Goal: Task Accomplishment & Management: Complete application form

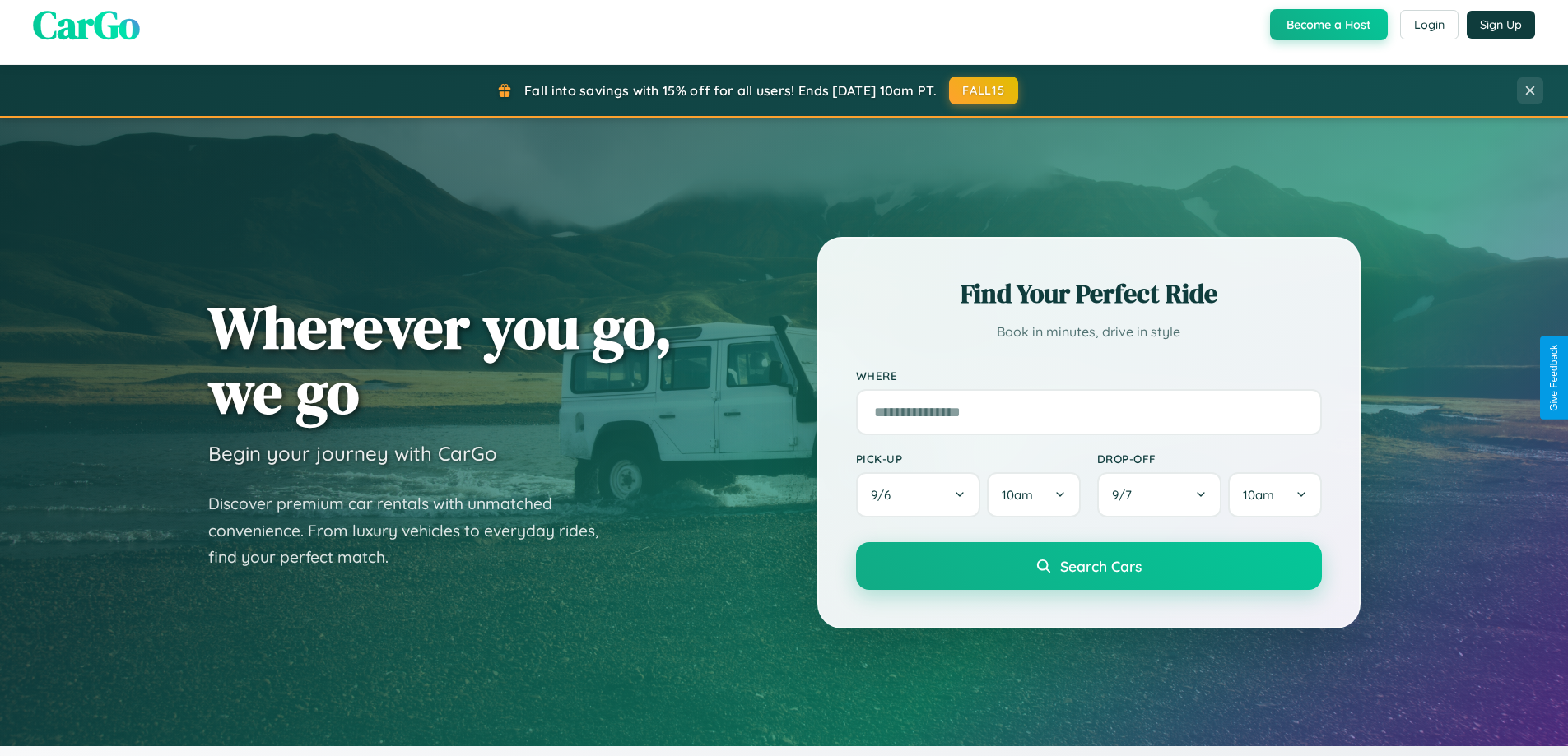
scroll to position [1132, 0]
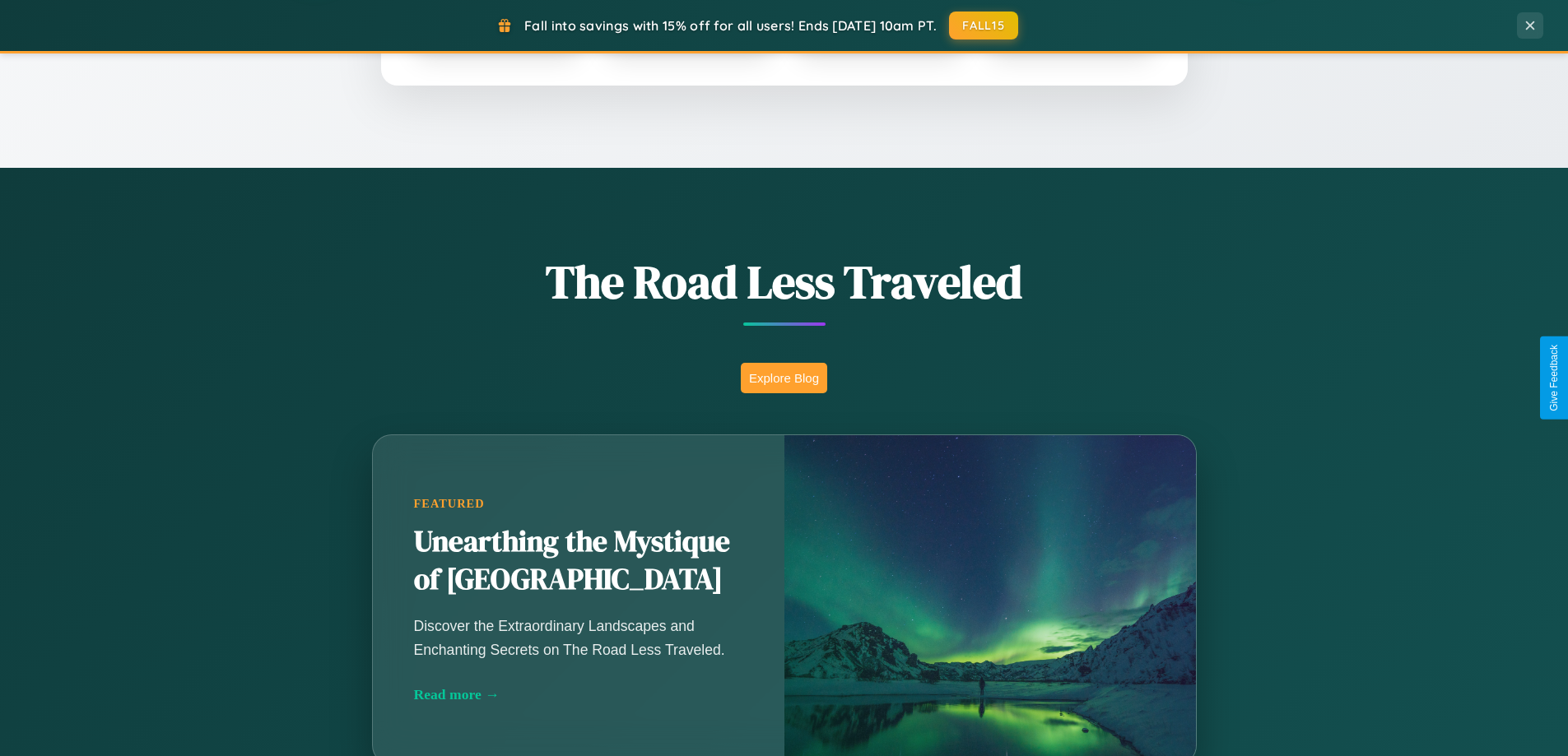
click at [784, 378] on button "Explore Blog" at bounding box center [783, 378] width 86 height 31
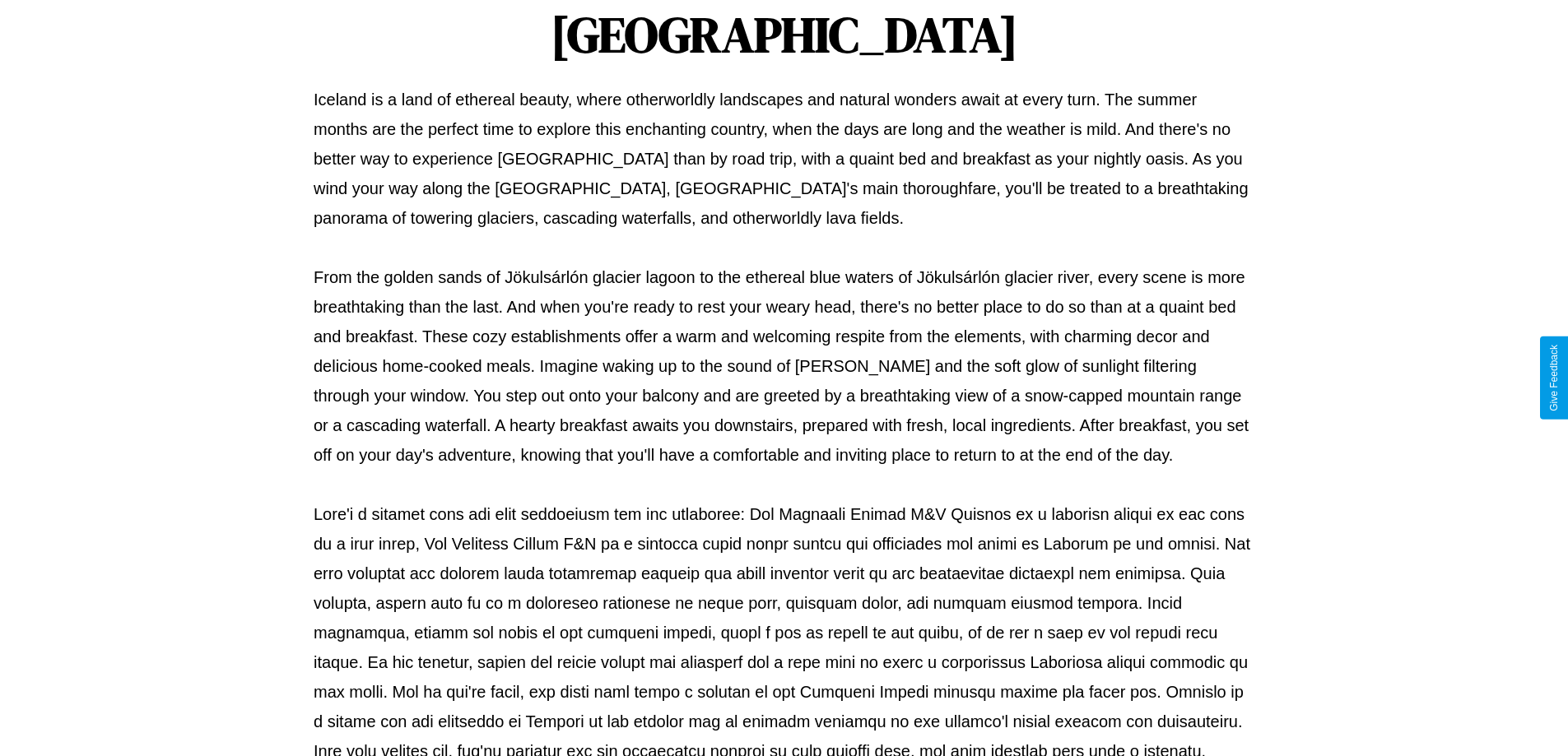
scroll to position [533, 0]
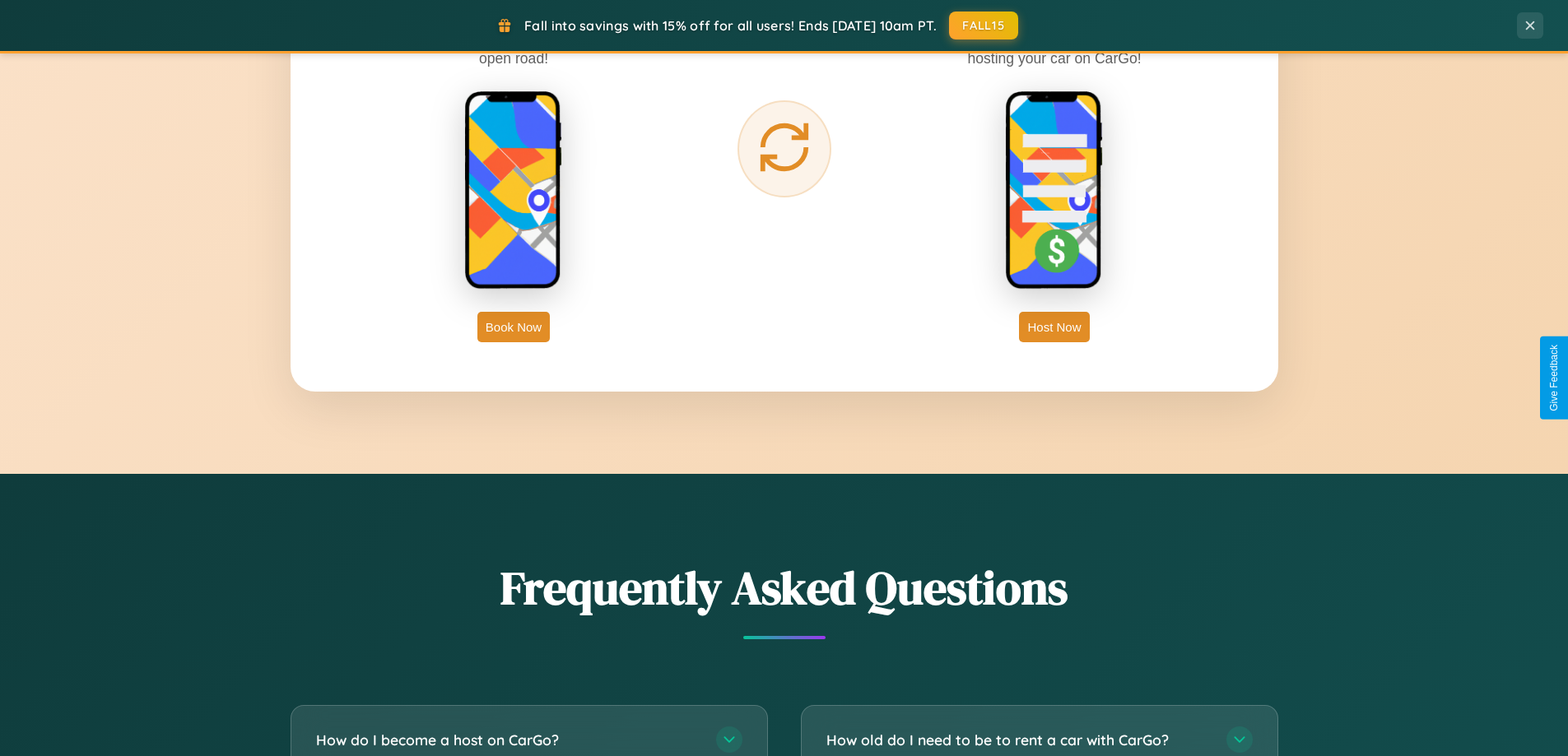
scroll to position [3166, 0]
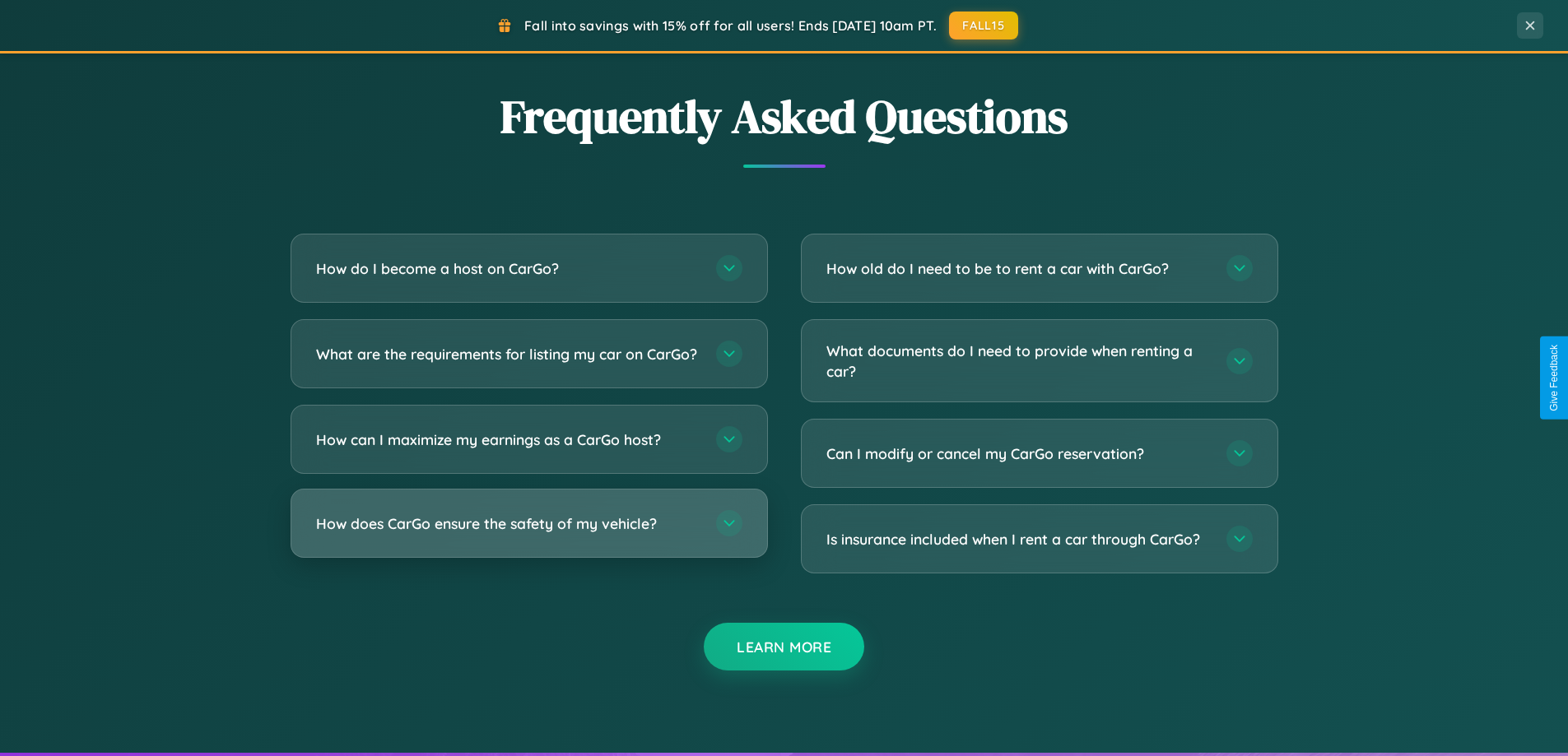
click at [528, 534] on h3 "How does CarGo ensure the safety of my vehicle?" at bounding box center [507, 523] width 383 height 21
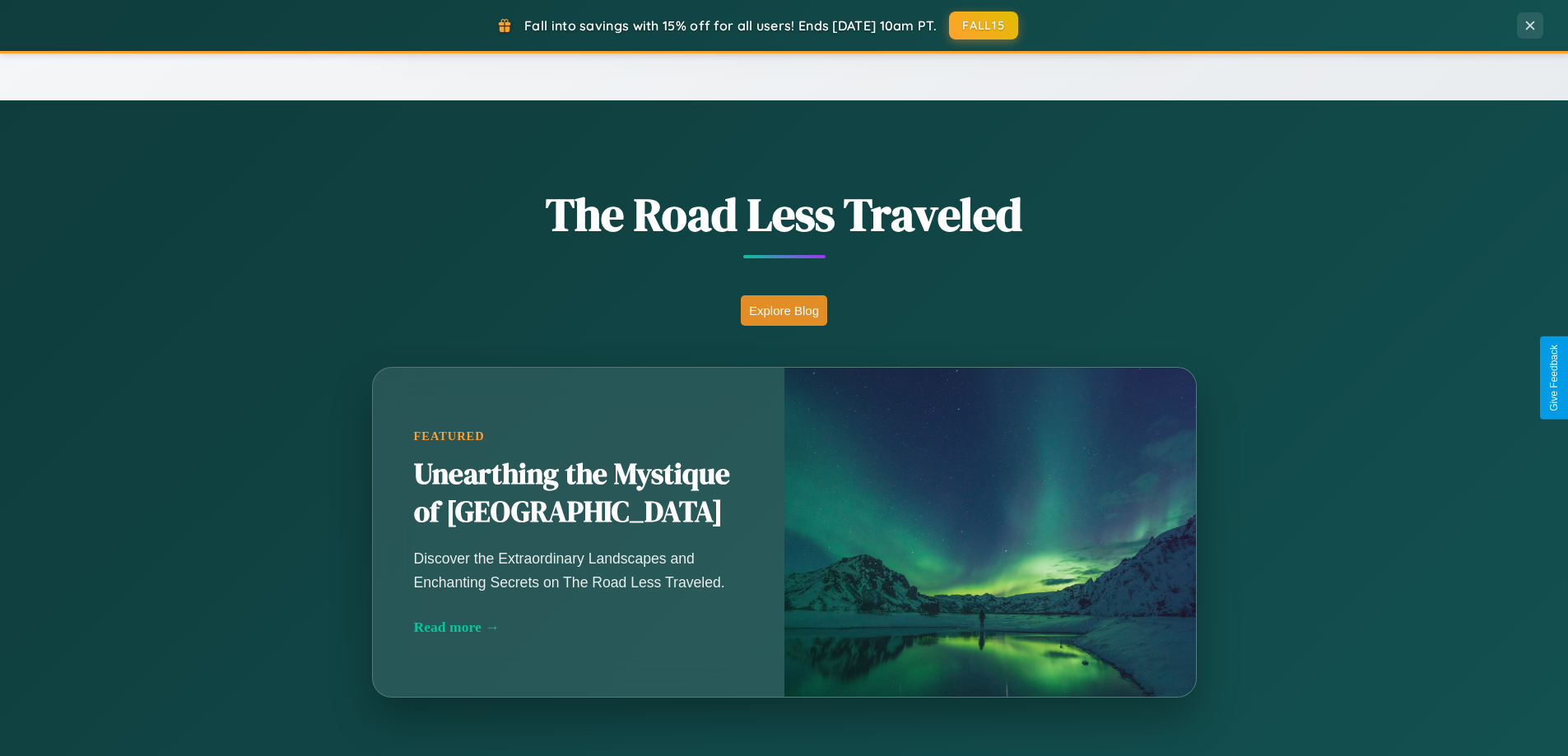
scroll to position [709, 0]
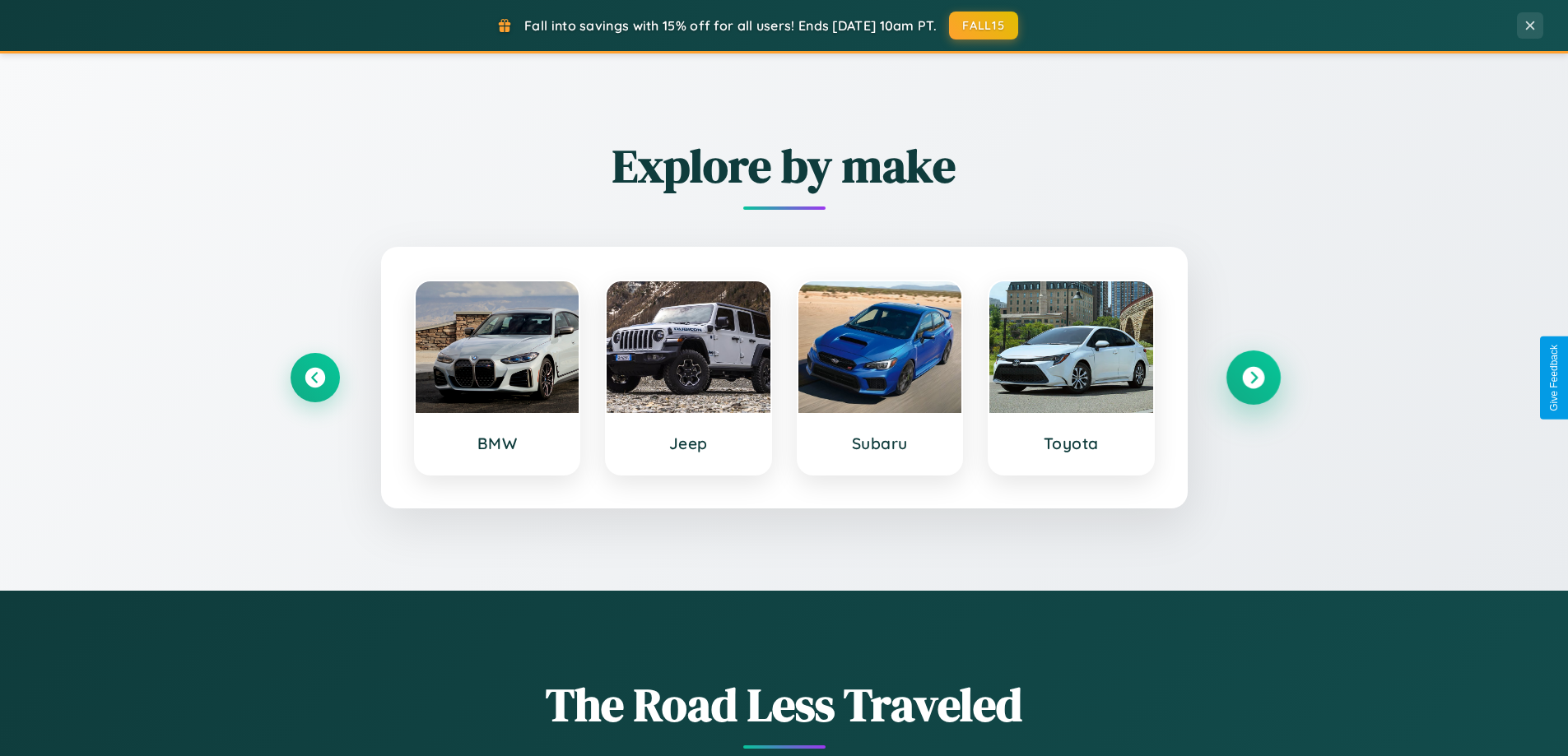
click at [1252, 378] on icon at bounding box center [1252, 378] width 22 height 22
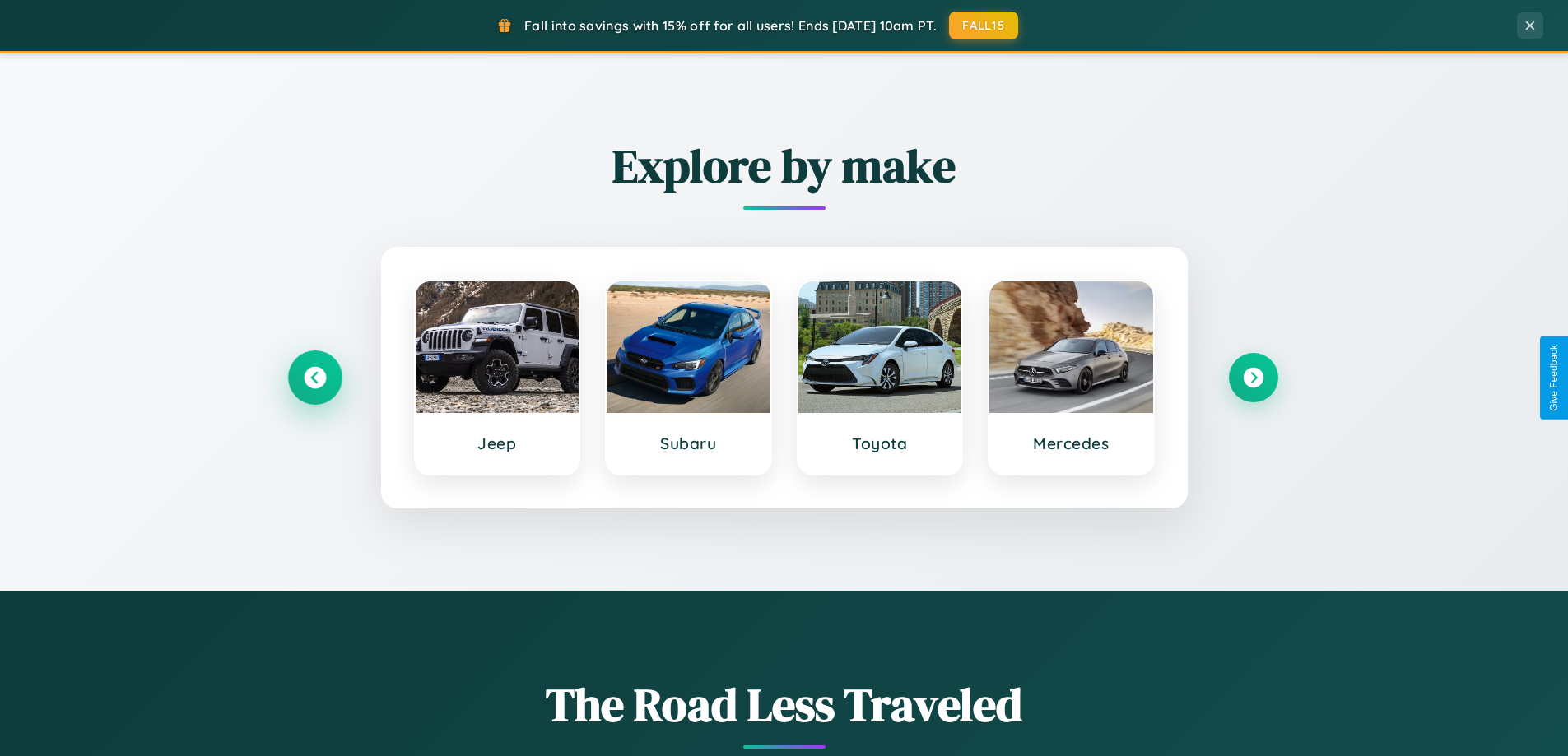
click at [315, 378] on icon at bounding box center [315, 378] width 22 height 22
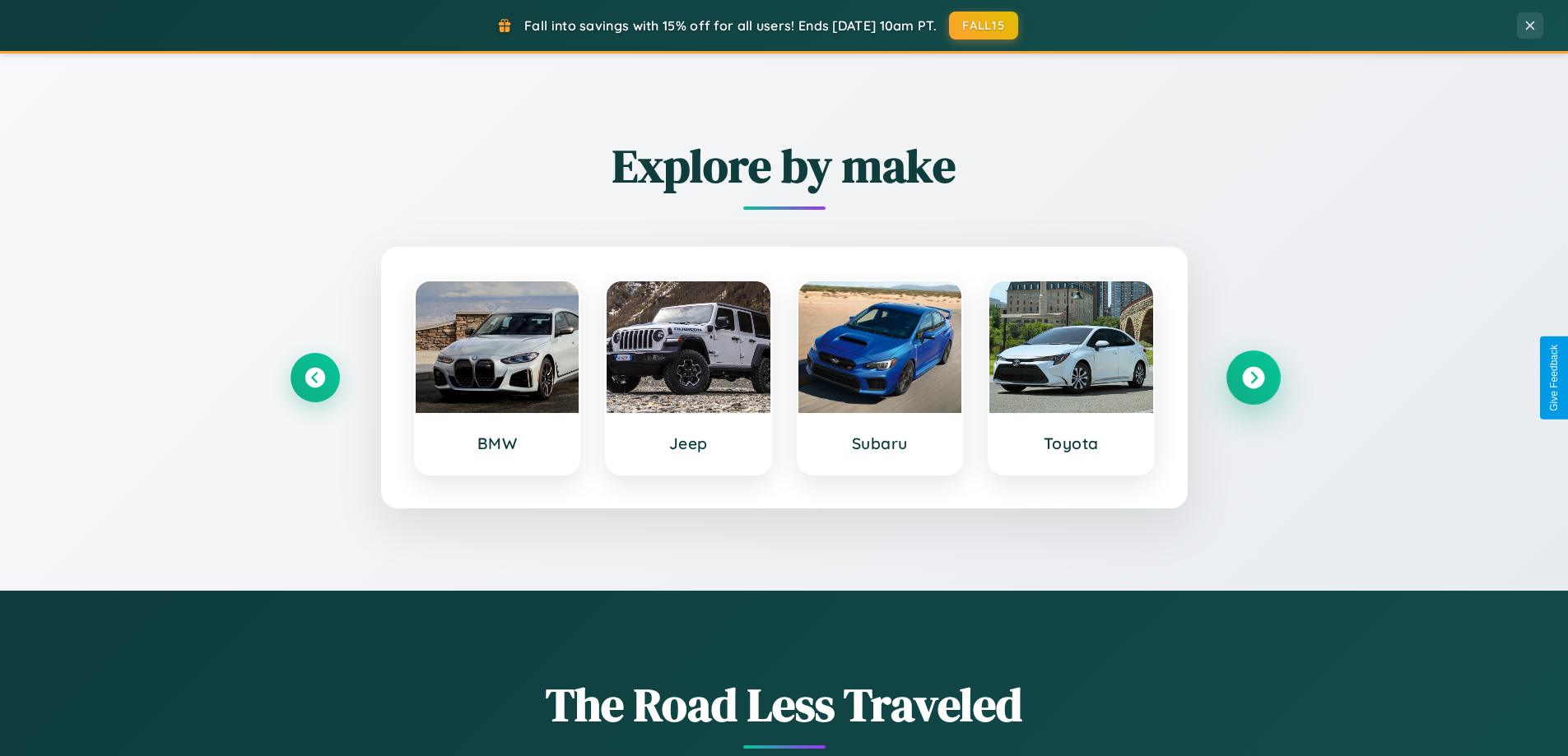
click at [1252, 378] on icon at bounding box center [1252, 378] width 22 height 22
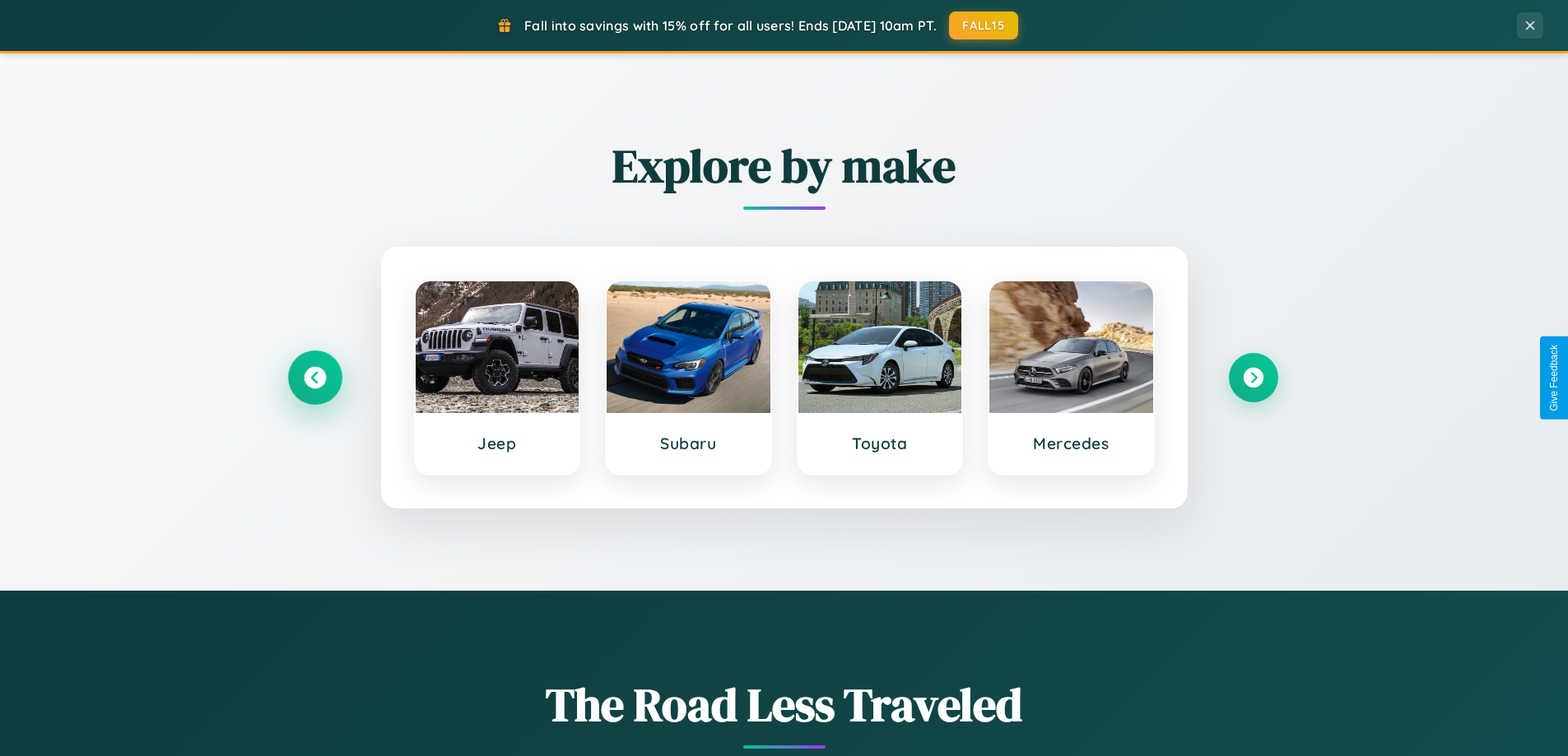
click at [315, 378] on icon at bounding box center [315, 378] width 22 height 22
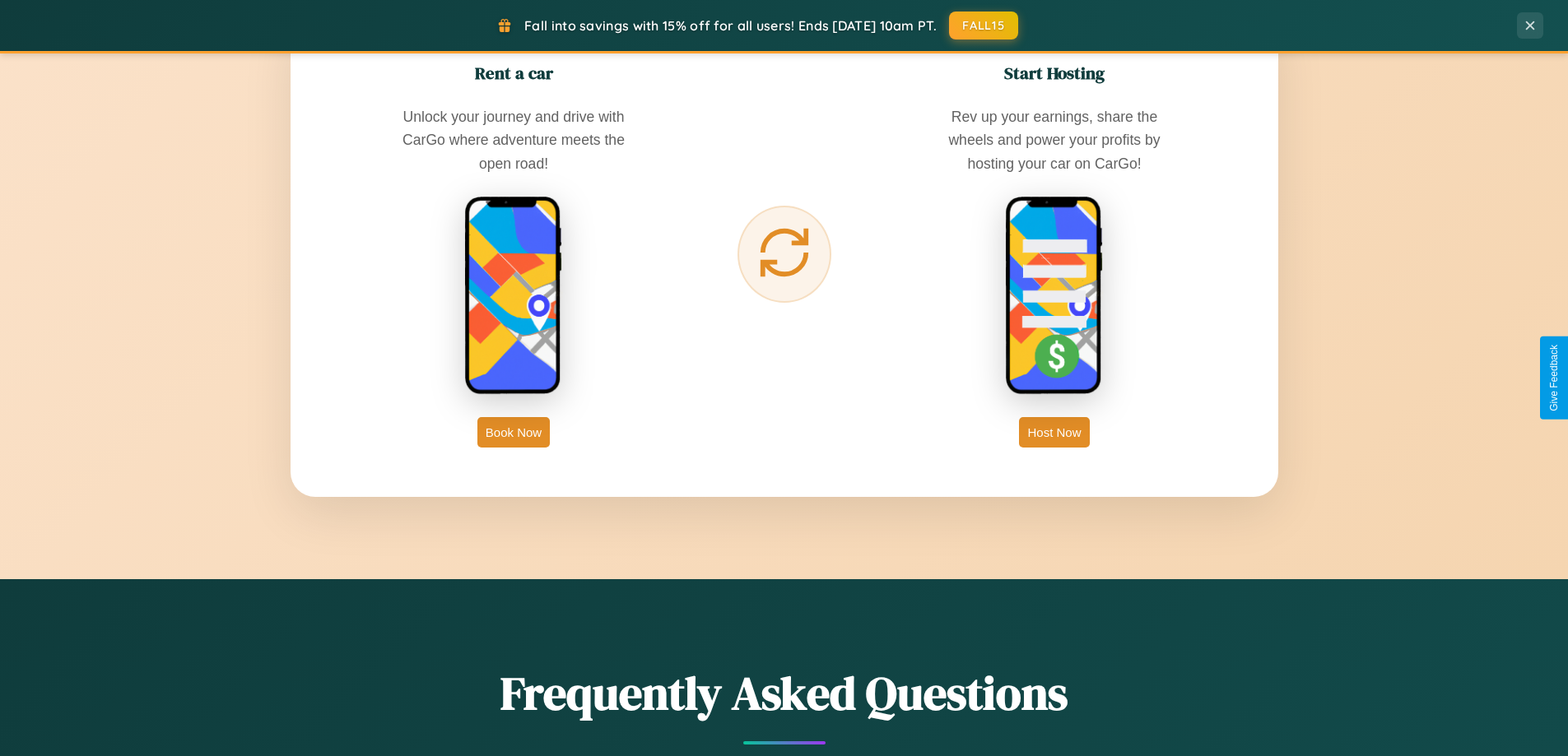
scroll to position [2644, 0]
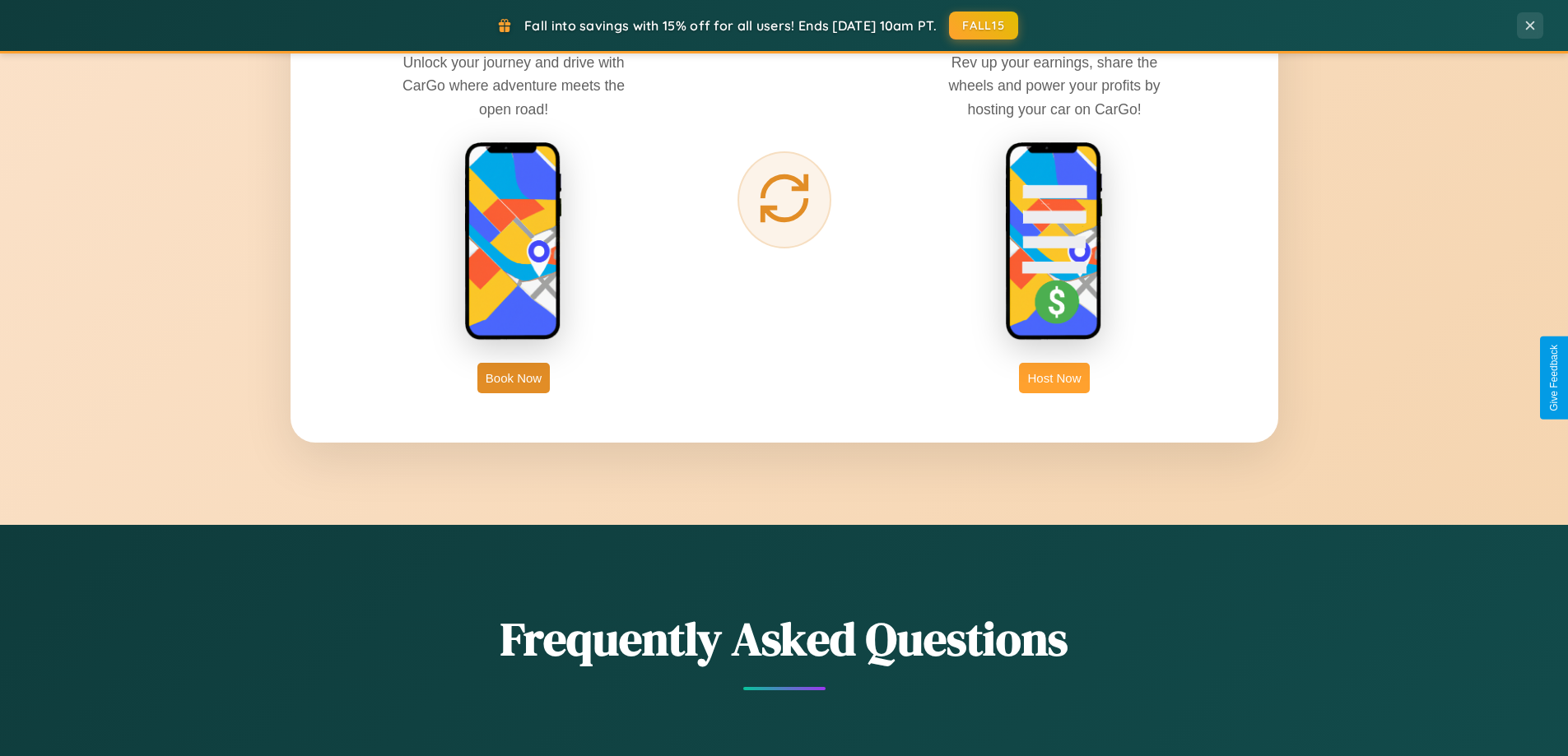
click at [1054, 378] on button "Host Now" at bounding box center [1054, 378] width 69 height 31
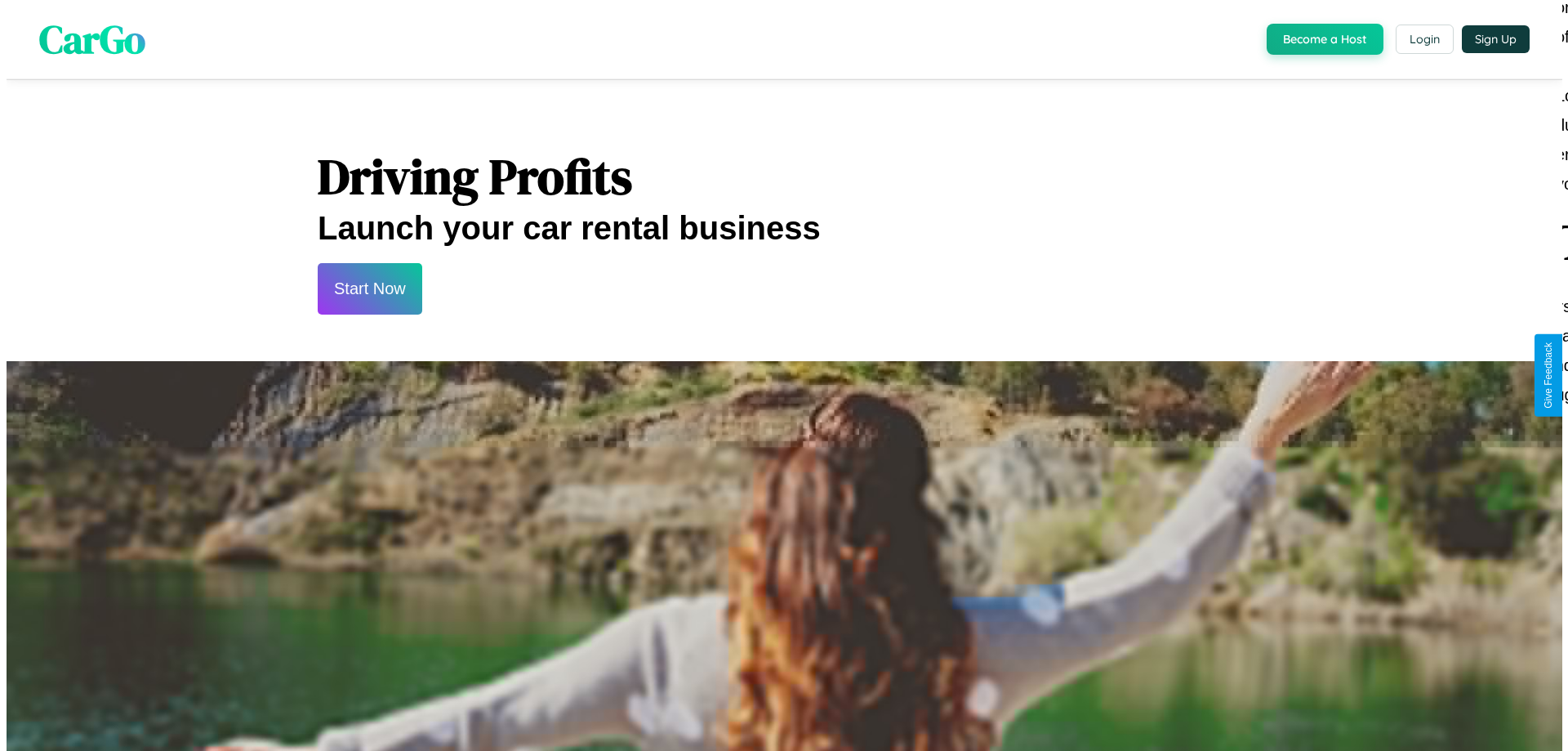
scroll to position [789, 0]
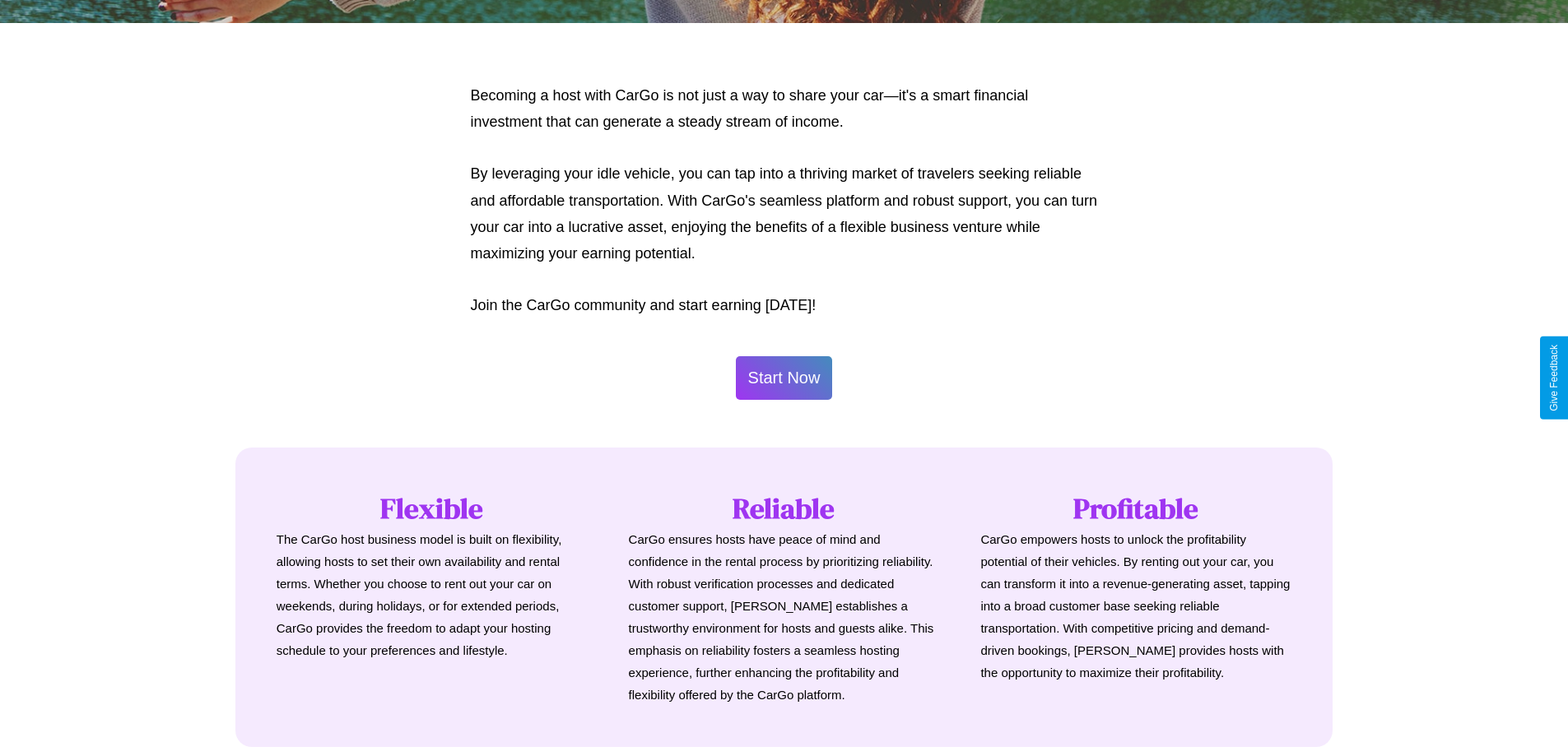
click at [784, 378] on button "Start Now" at bounding box center [784, 378] width 97 height 44
